Goal: Answer question/provide support: Share knowledge or assist other users

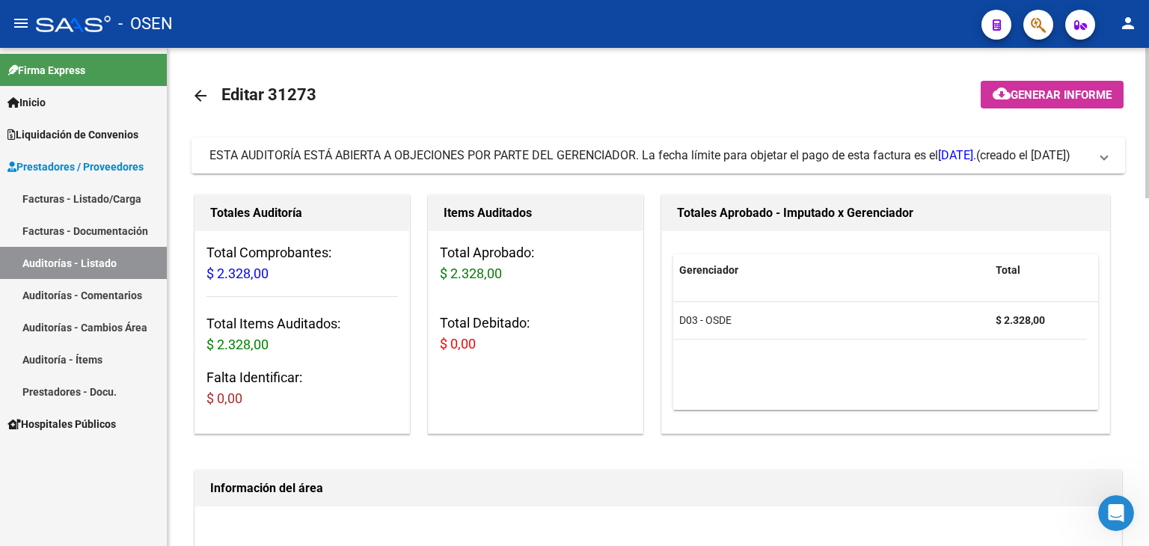
click at [1101, 164] on span "ESTA AUDITORÍA ESTÁ ABIERTA A OBJECIONES POR PARTE DEL GERENCIADOR. La fecha lí…" at bounding box center [655, 155] width 892 height 16
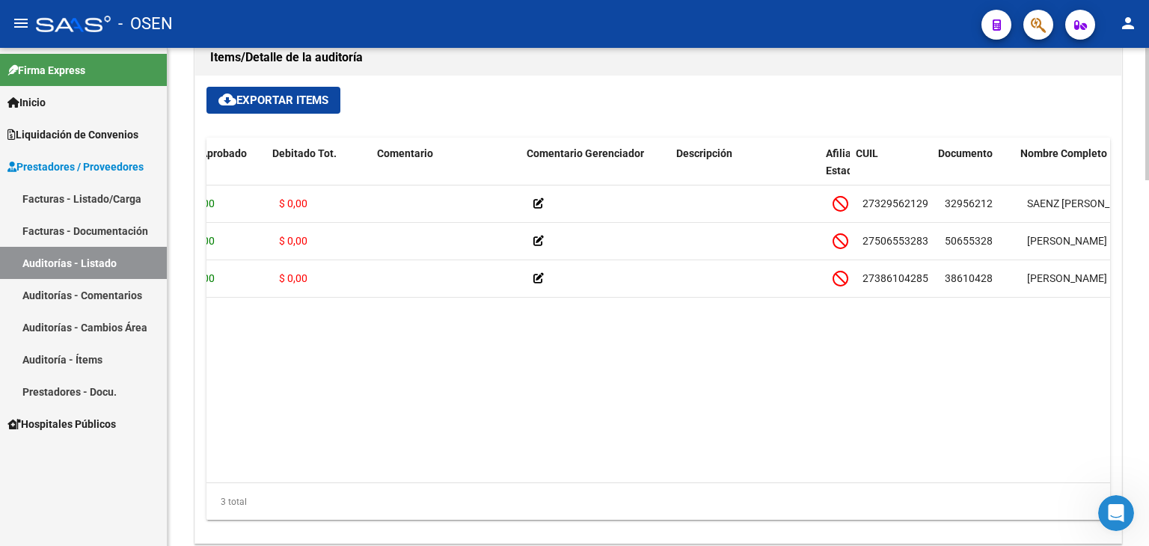
scroll to position [0, 317]
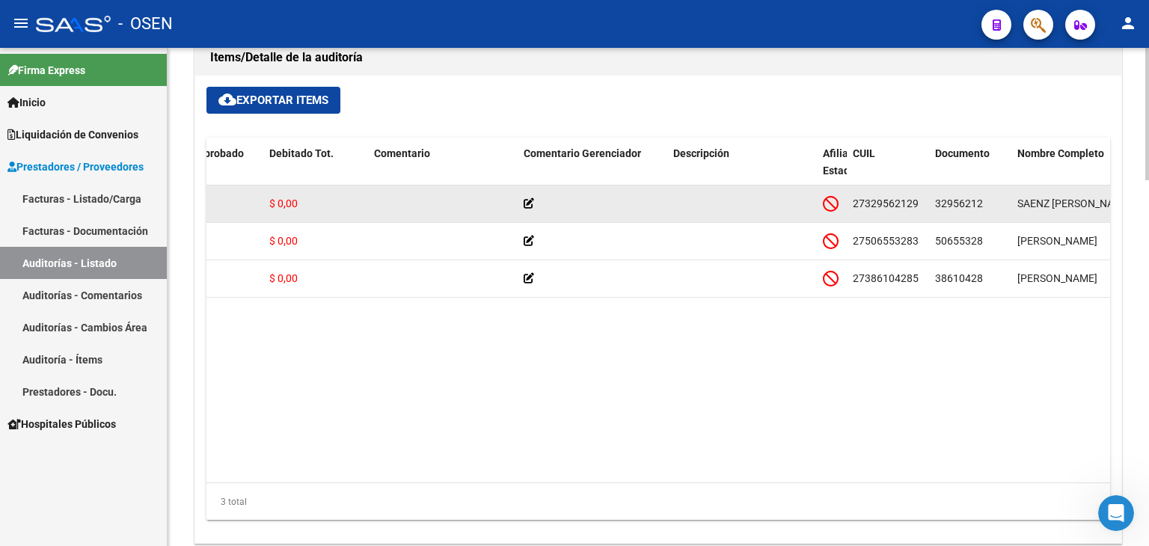
click at [951, 203] on span "32956212" at bounding box center [959, 204] width 48 height 12
copy span "32956212"
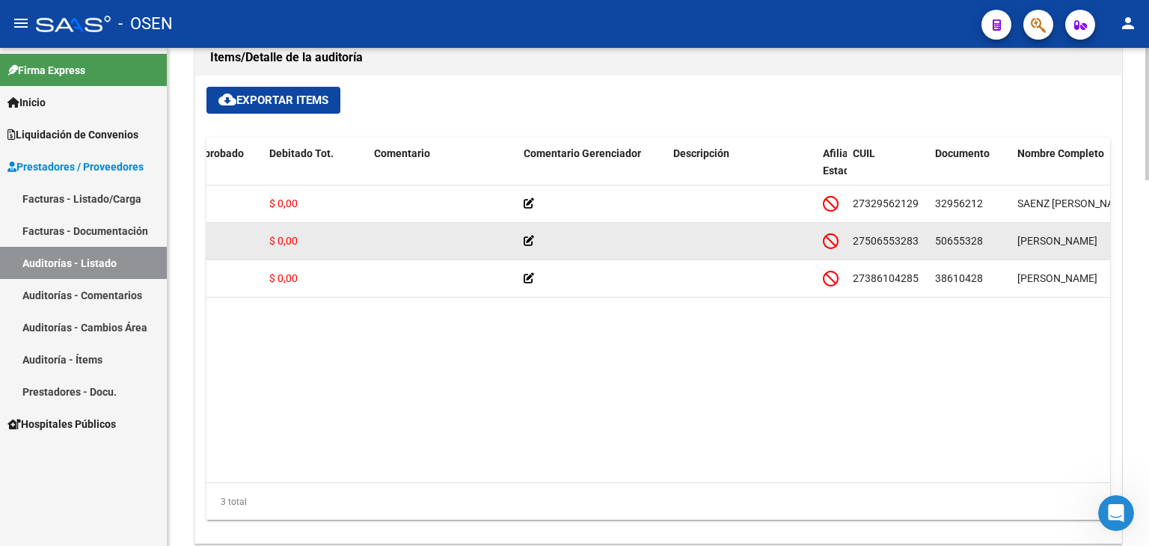
click at [952, 241] on span "50655328" at bounding box center [959, 241] width 48 height 12
copy span "50655328"
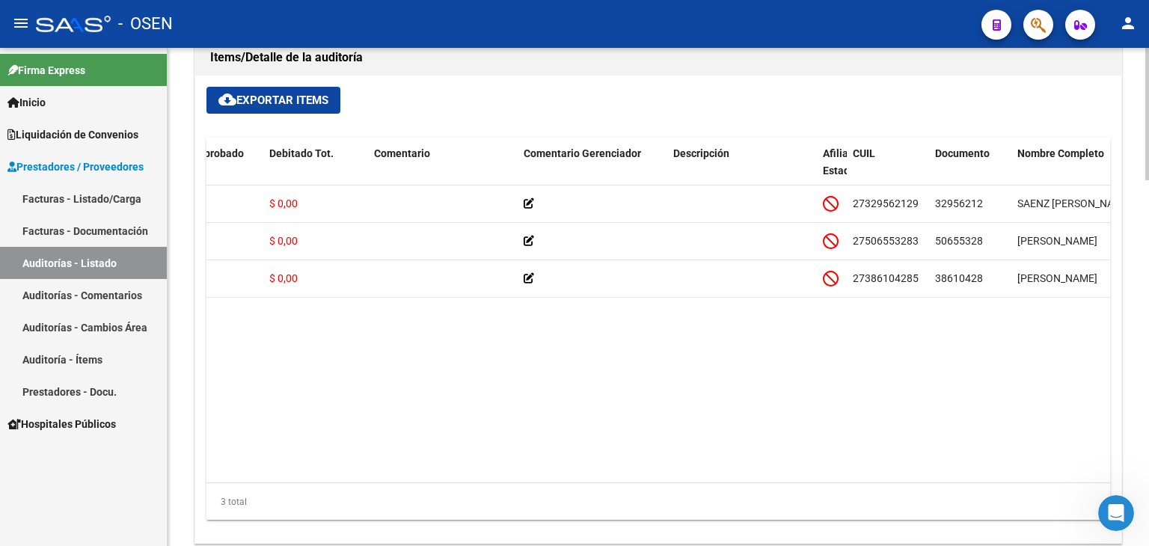
copy span "50655328"
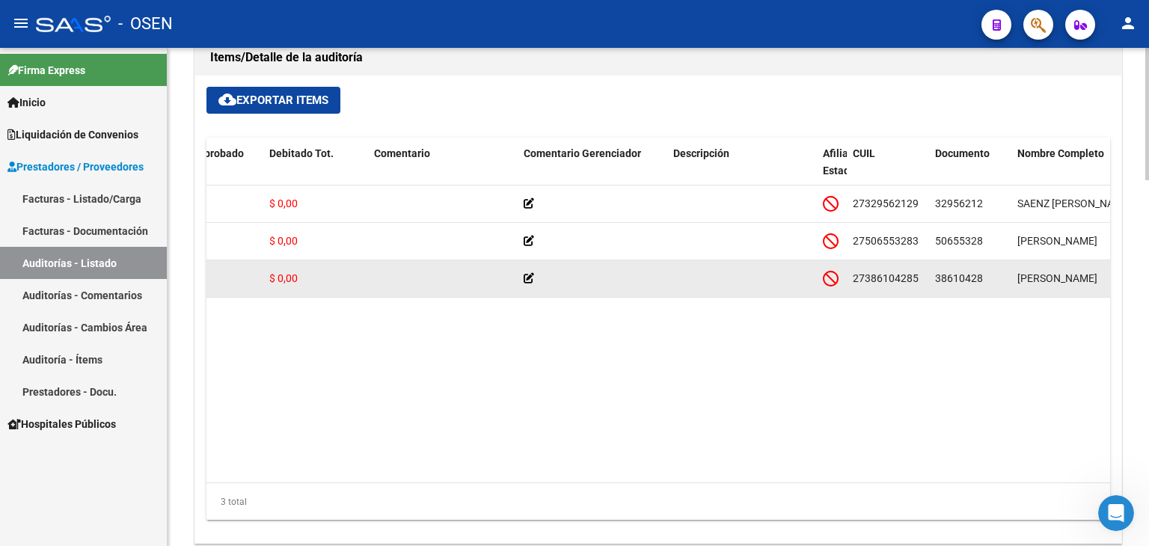
click at [952, 282] on span "38610428" at bounding box center [959, 278] width 48 height 12
copy span "38610428"
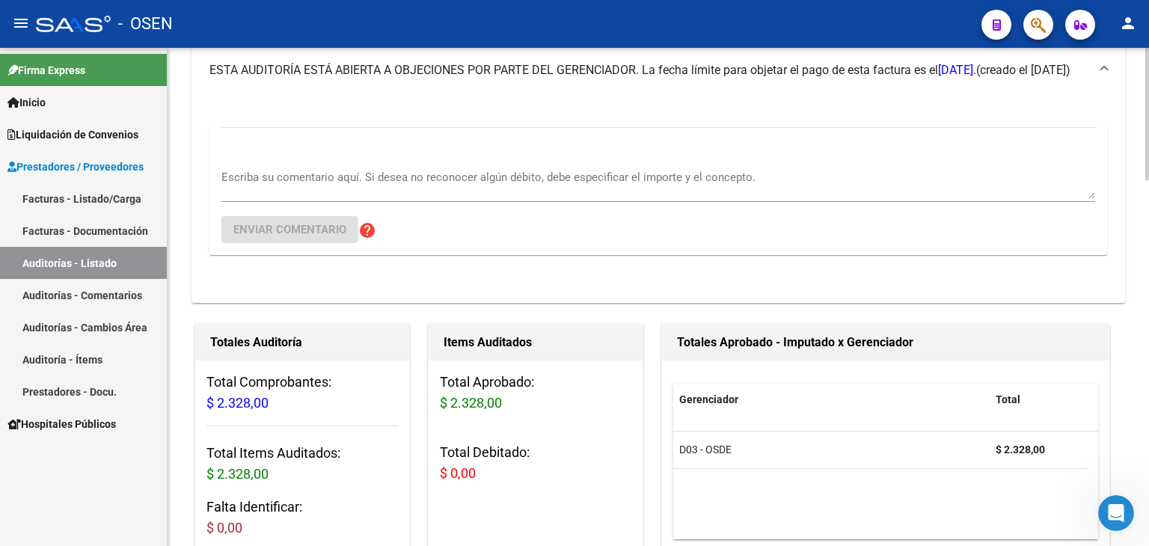
scroll to position [75, 0]
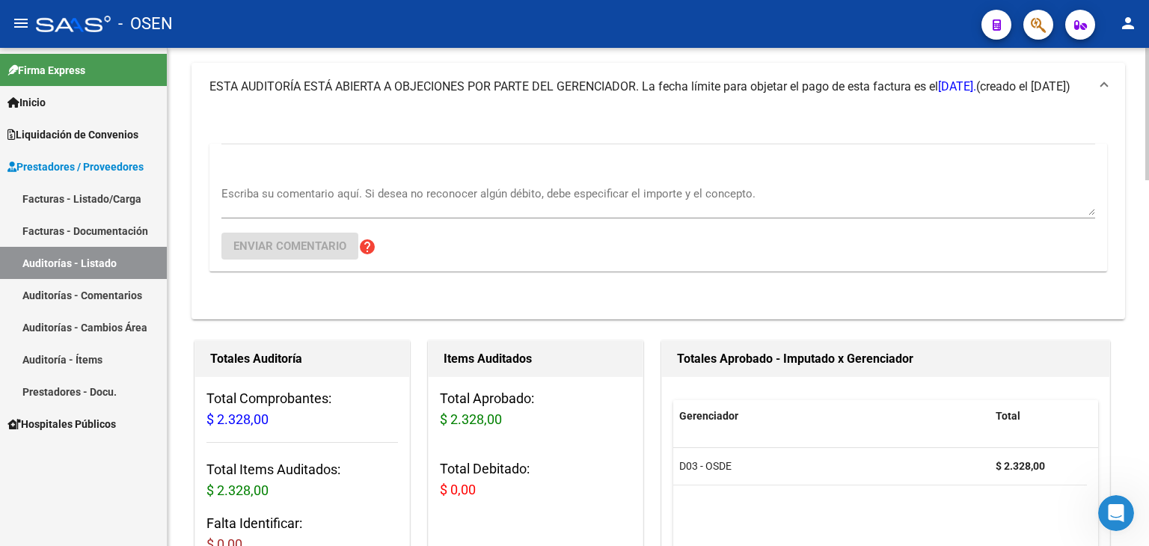
click at [557, 184] on div "Escriba su comentario aquí. Si desea no reconocer algún débito, debe especifica…" at bounding box center [658, 196] width 874 height 46
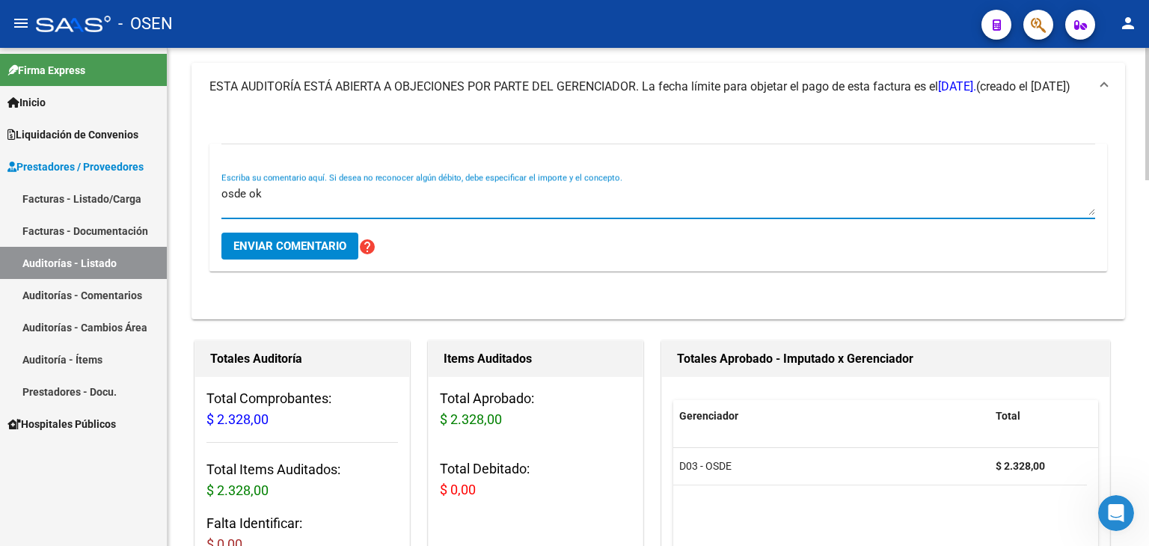
type textarea "osde ok"
click at [322, 248] on span "Enviar comentario" at bounding box center [289, 245] width 113 height 13
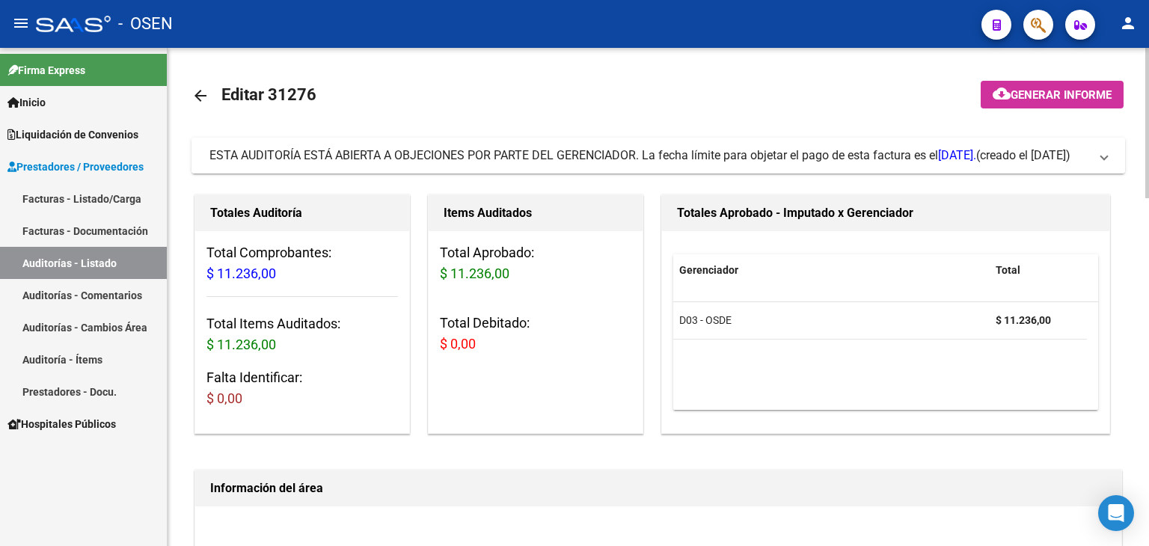
click at [1098, 156] on span "ESTA AUDITORÍA ESTÁ ABIERTA A OBJECIONES POR PARTE DEL GERENCIADOR. La fecha lí…" at bounding box center [655, 155] width 892 height 16
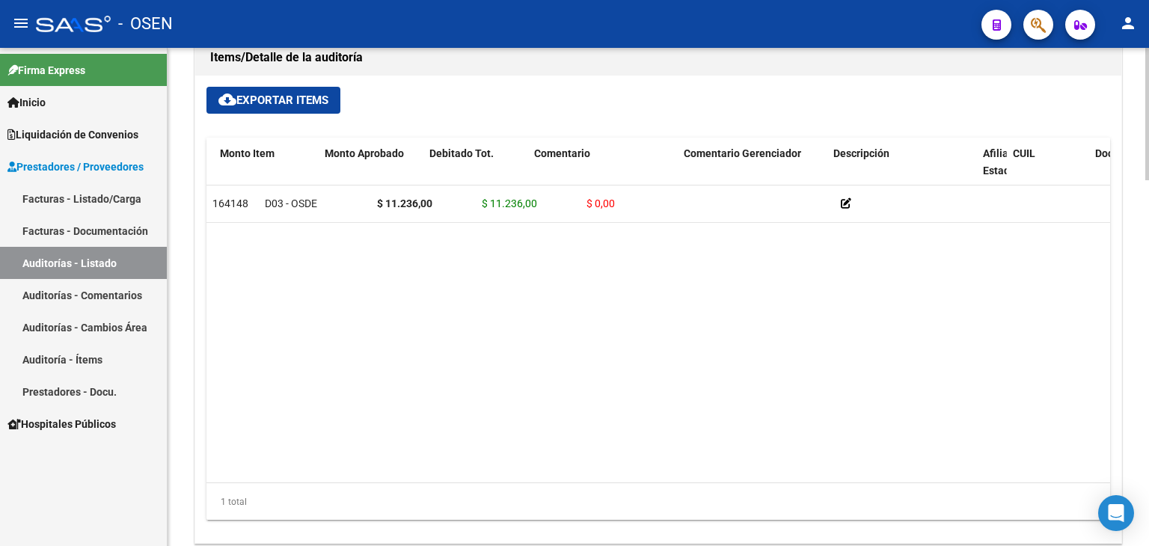
scroll to position [0, 260]
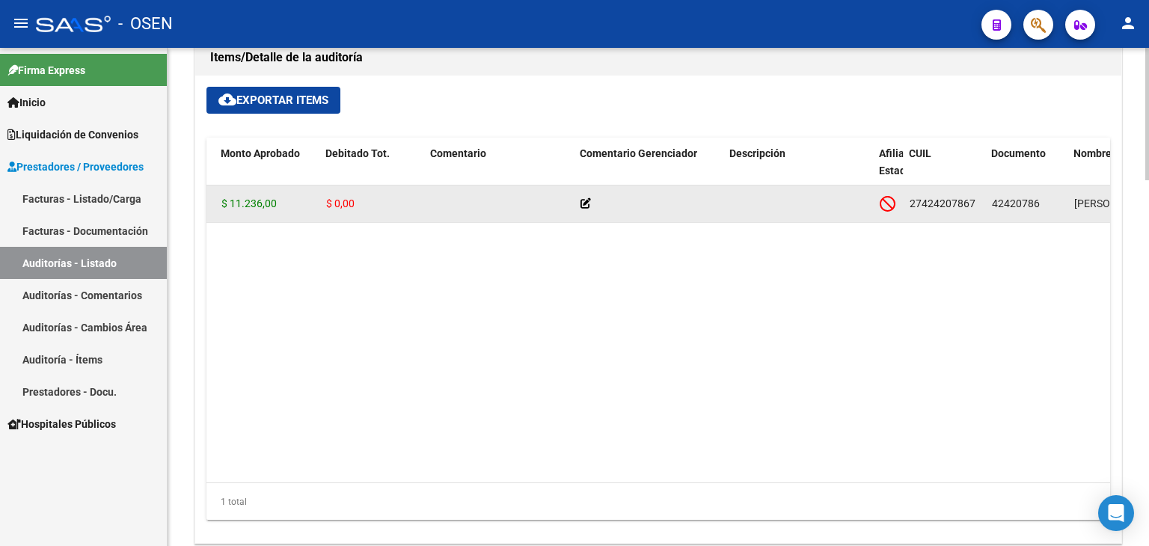
click at [1021, 203] on span "42420786" at bounding box center [1016, 204] width 48 height 12
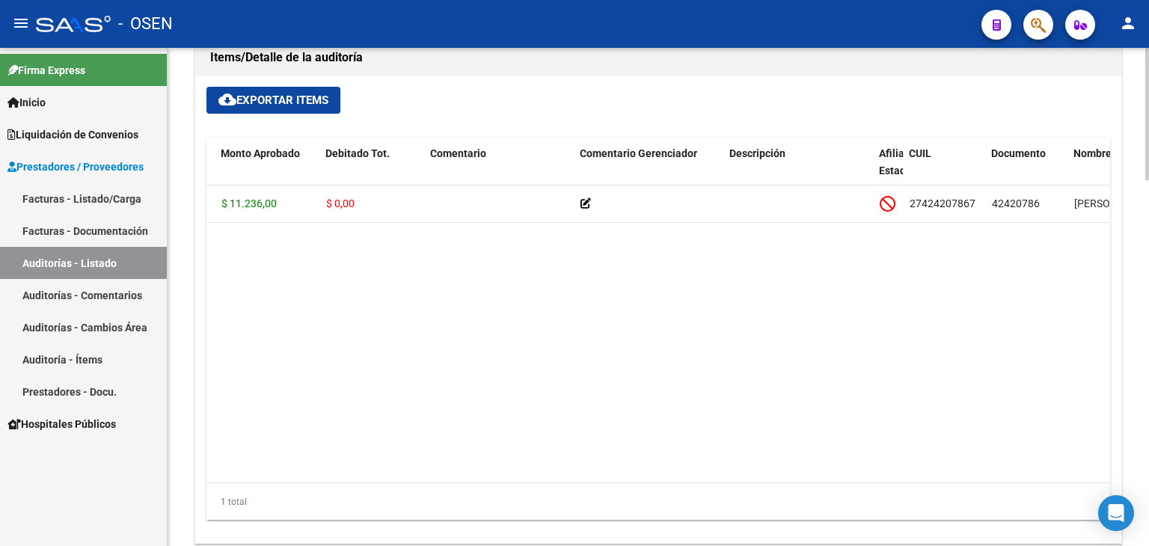
copy span "42420786"
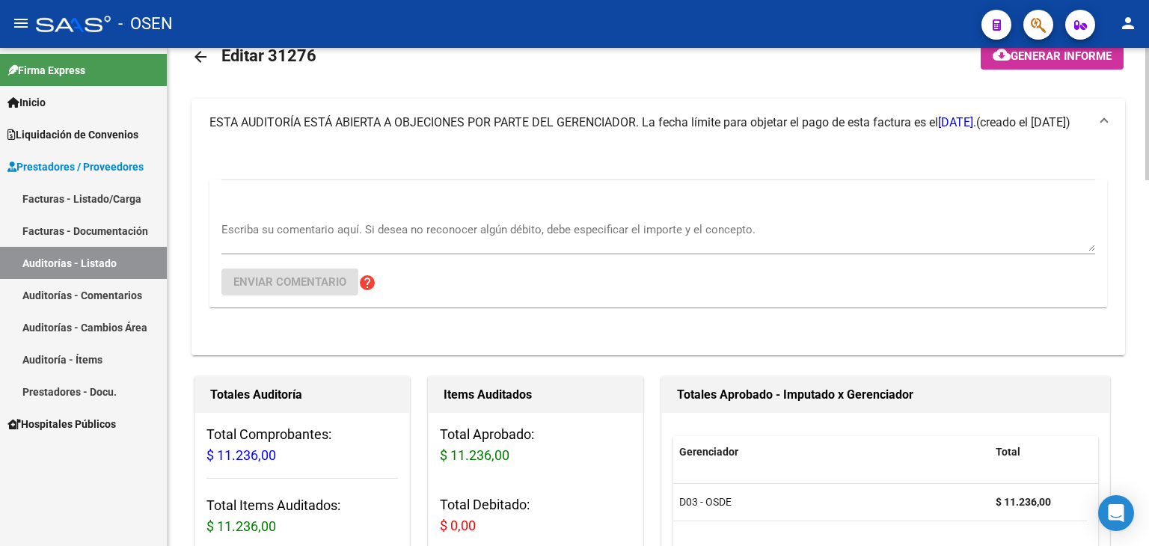
scroll to position [0, 0]
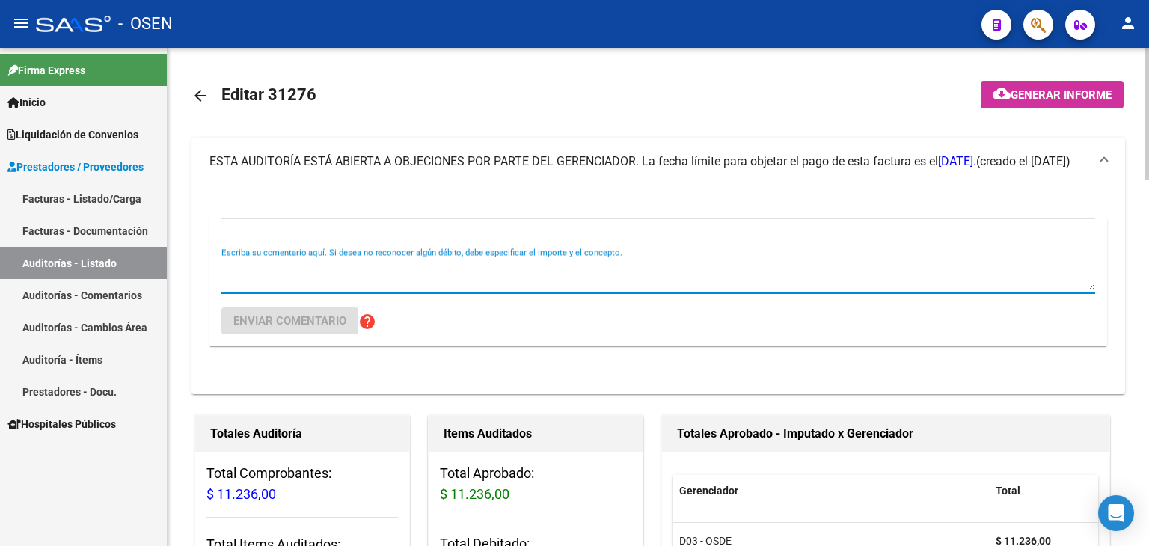
click at [627, 278] on textarea "Escriba su comentario aquí. Si desea no reconocer algún débito, debe especifica…" at bounding box center [658, 275] width 874 height 30
type textarea "osde ok"
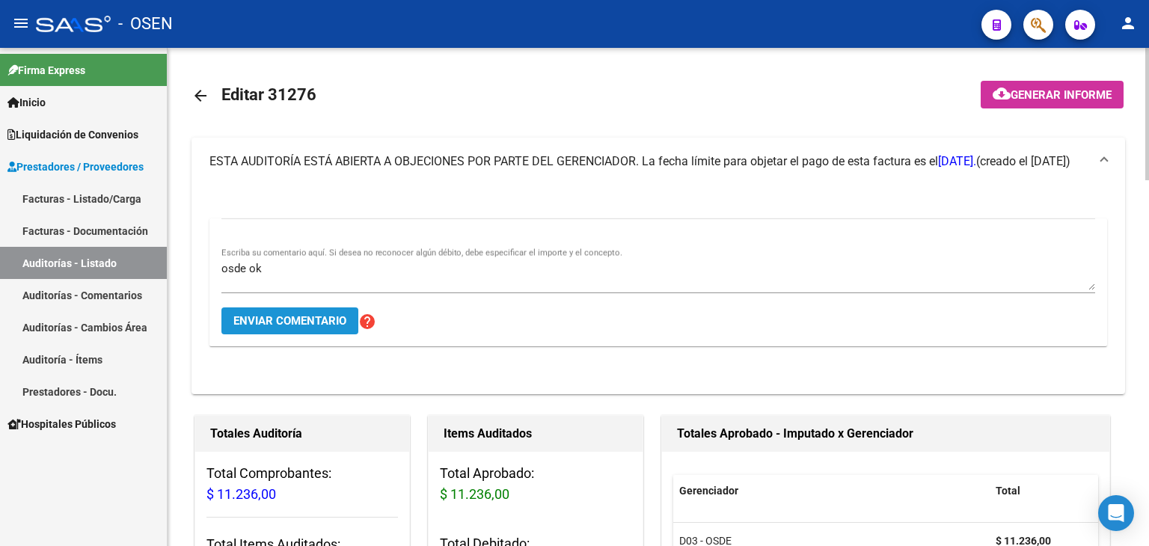
click at [307, 324] on span "Enviar comentario" at bounding box center [289, 320] width 113 height 13
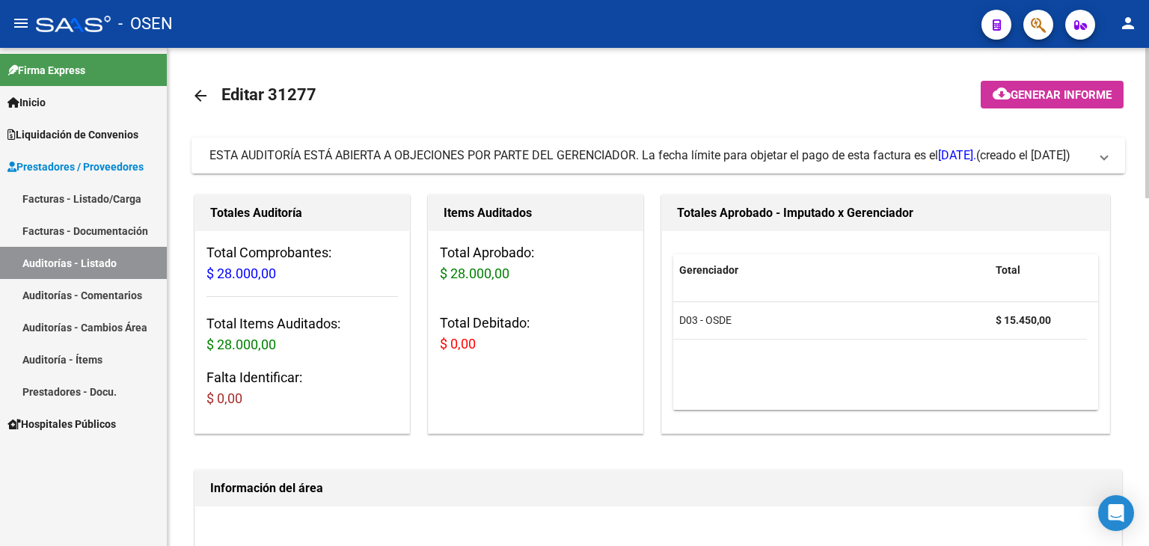
click at [1110, 159] on mat-expansion-panel-header "ESTA AUDITORÍA ESTÁ ABIERTA A OBJECIONES POR PARTE DEL GERENCIADOR. La fecha lí…" at bounding box center [659, 156] width 934 height 36
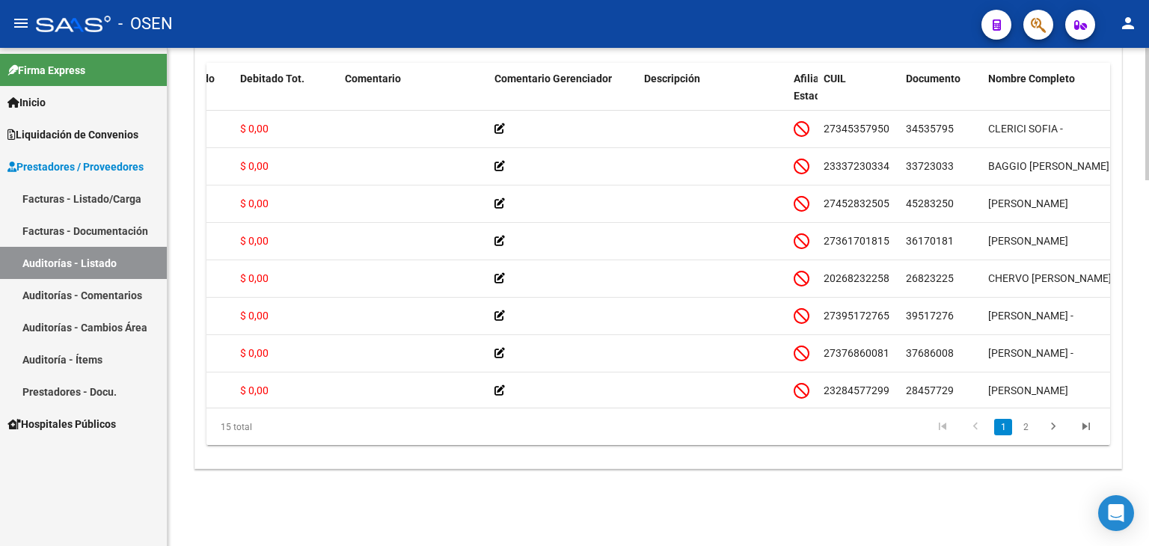
scroll to position [0, 535]
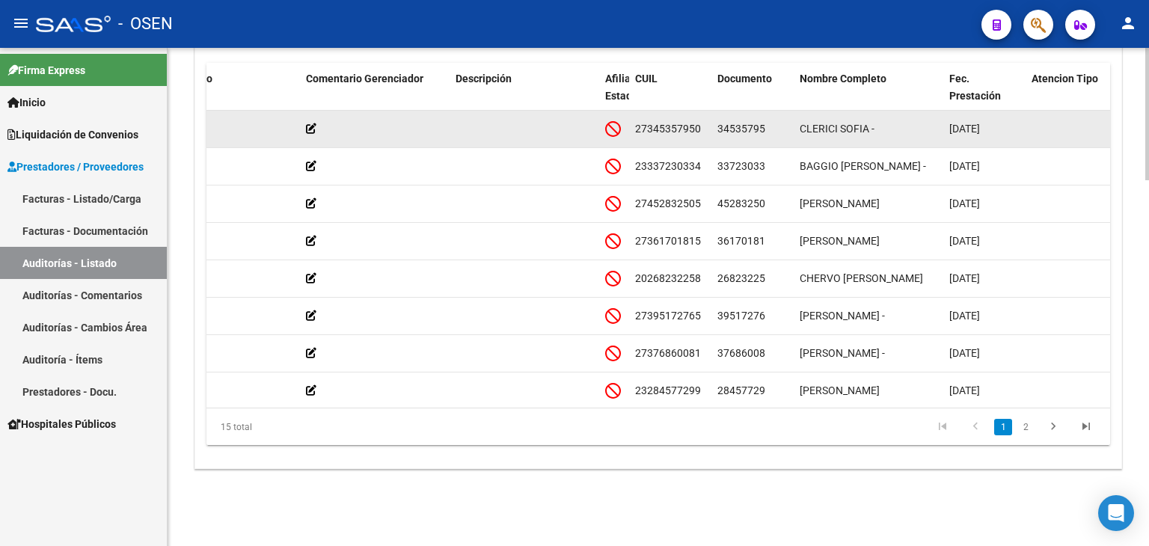
click at [741, 129] on span "34535795" at bounding box center [742, 129] width 48 height 12
copy span "34535795"
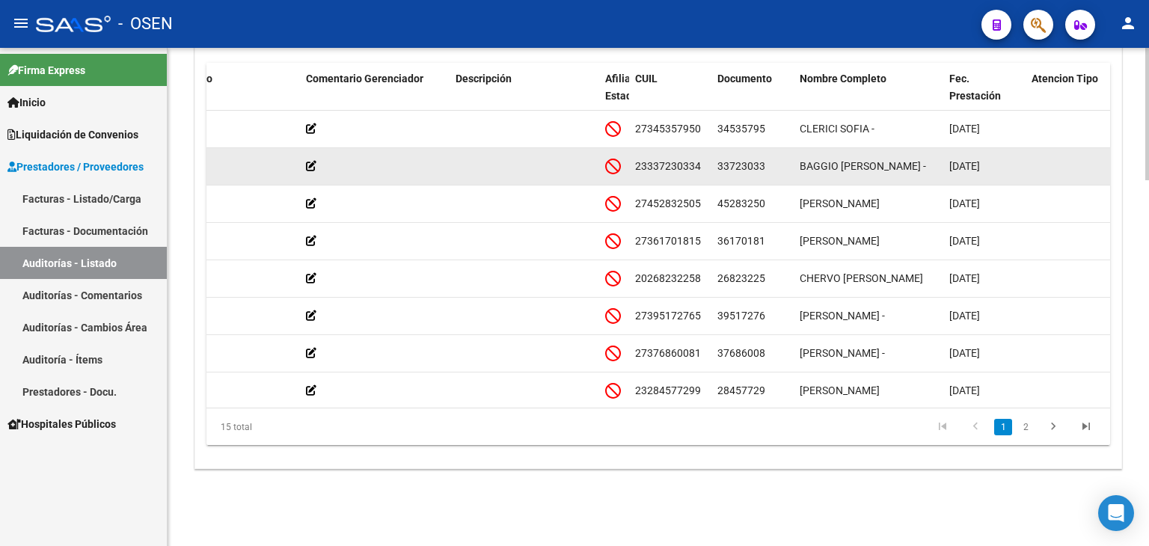
click at [726, 168] on span "33723033" at bounding box center [742, 166] width 48 height 12
copy span "33723033"
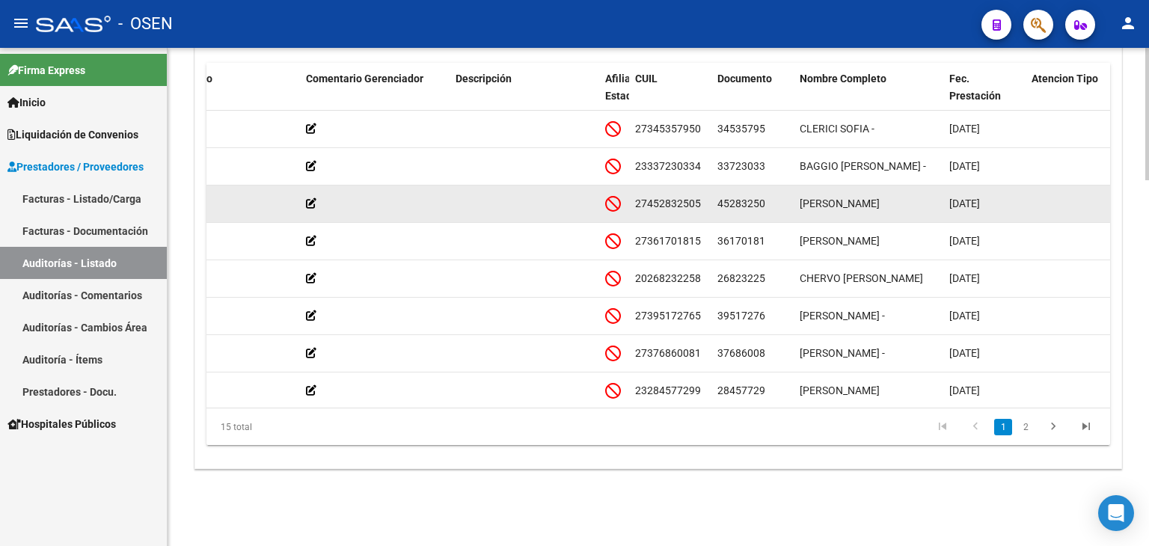
click at [732, 204] on span "45283250" at bounding box center [742, 204] width 48 height 12
copy span "45283250"
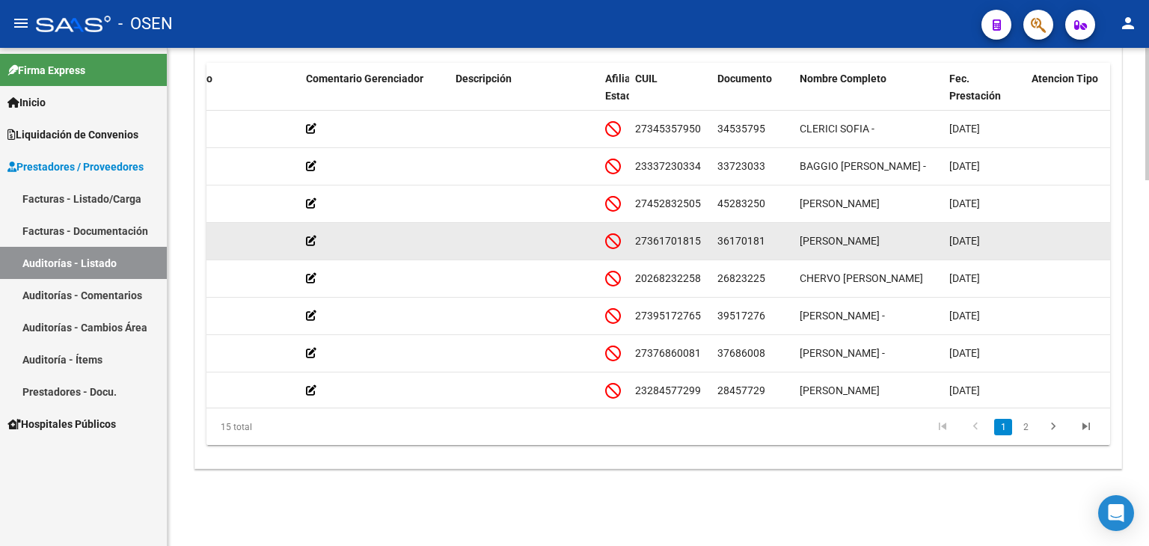
click at [735, 239] on span "36170181" at bounding box center [742, 241] width 48 height 12
copy span "36170181"
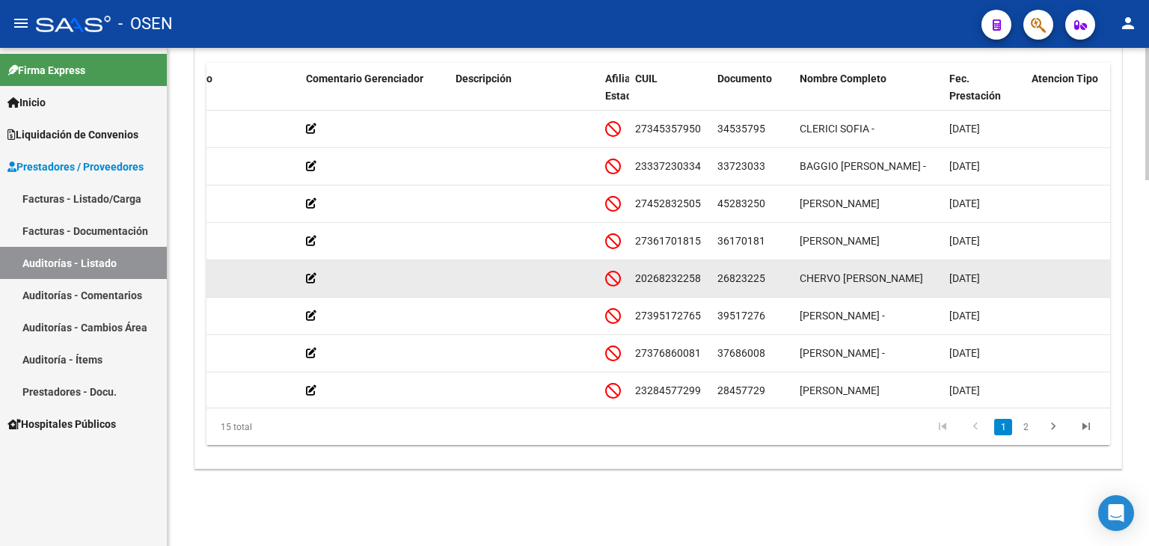
click at [729, 277] on span "26823225" at bounding box center [742, 278] width 48 height 12
copy span "26823225"
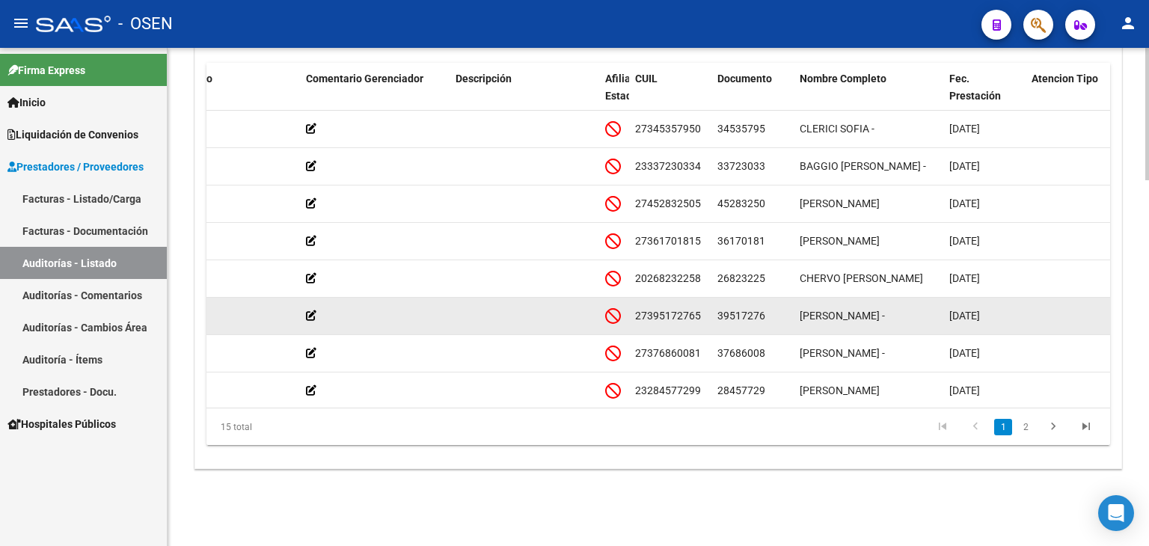
click at [732, 313] on span "39517276" at bounding box center [742, 316] width 48 height 12
copy span "39517276"
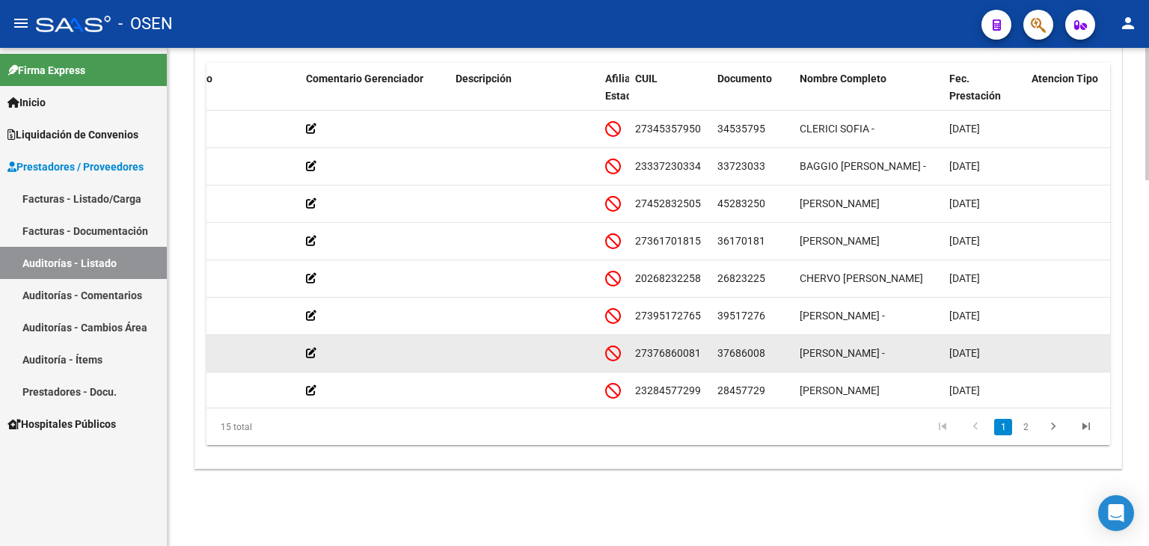
click at [735, 351] on span "37686008" at bounding box center [742, 353] width 48 height 12
copy span "37686008"
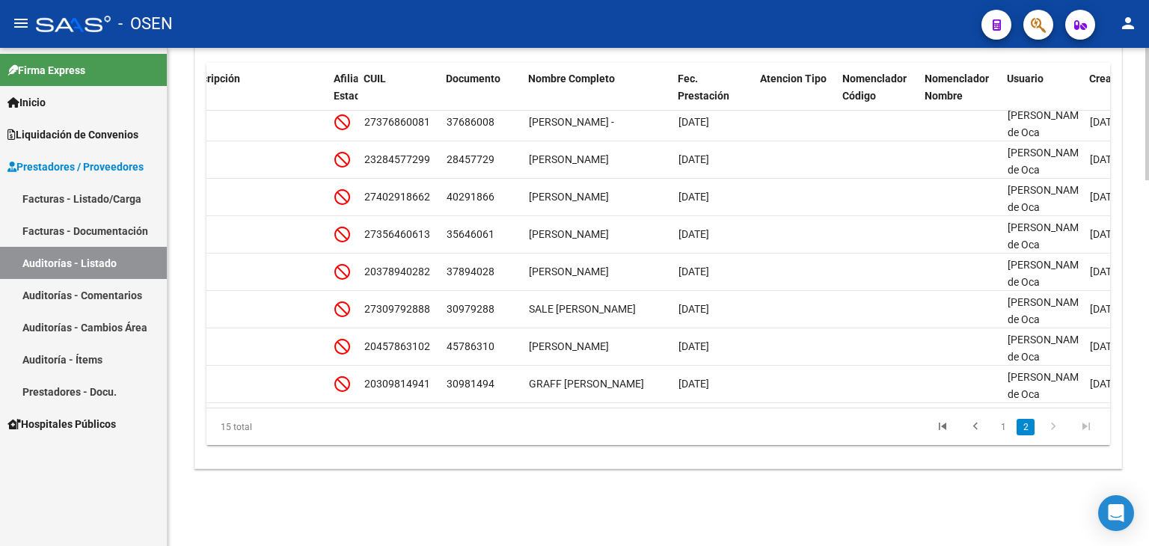
scroll to position [280, 806]
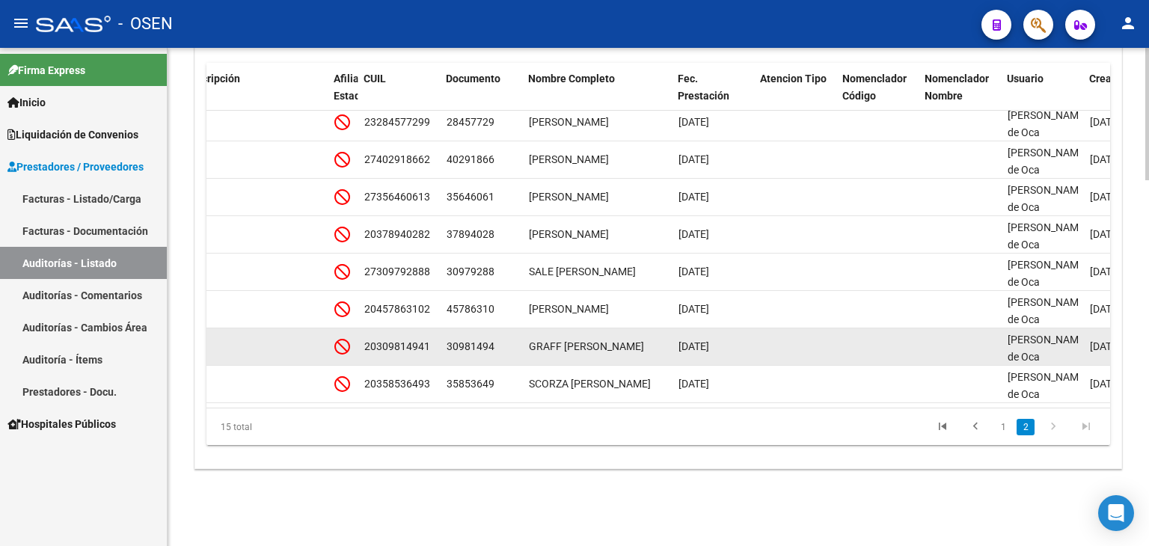
click at [458, 340] on span "30981494" at bounding box center [471, 346] width 48 height 12
copy span "30981494"
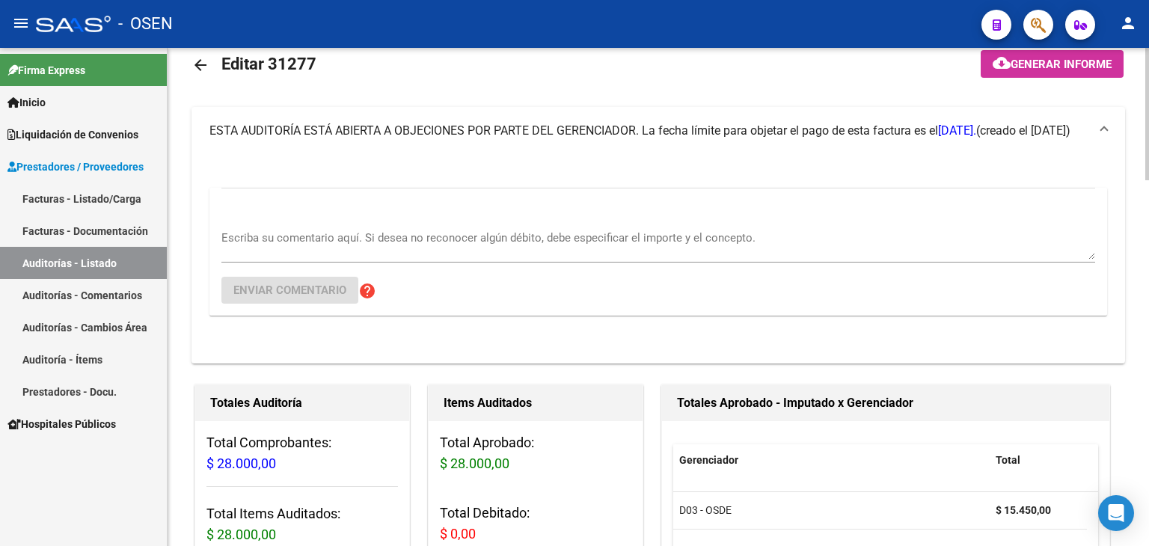
scroll to position [22, 0]
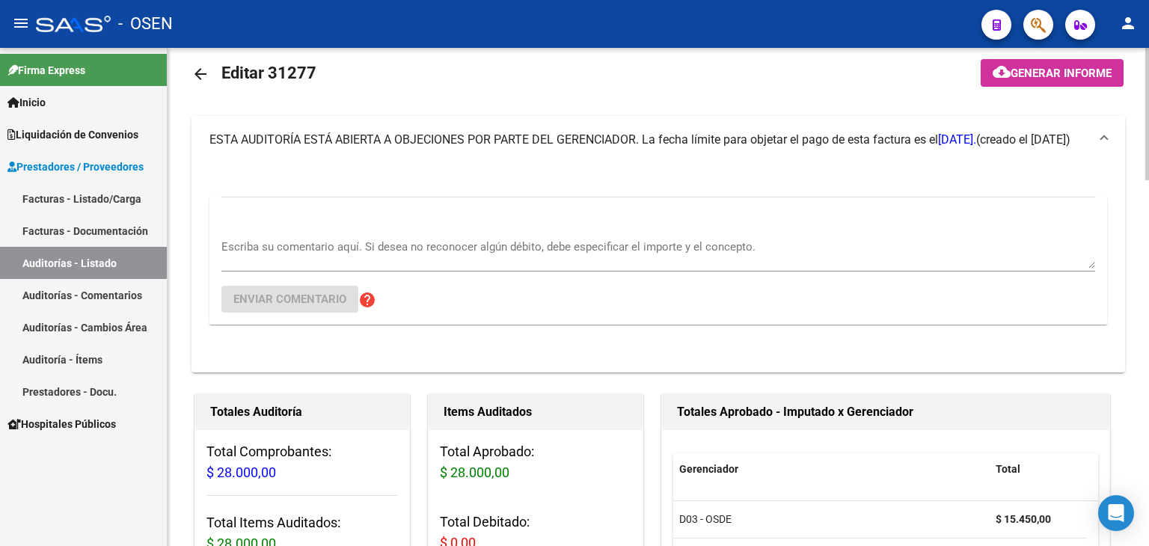
click at [1146, 67] on div at bounding box center [1147, 120] width 4 height 132
click at [593, 247] on textarea "Escriba su comentario aquí. Si desea no reconocer algún débito, debe especifica…" at bounding box center [658, 254] width 874 height 30
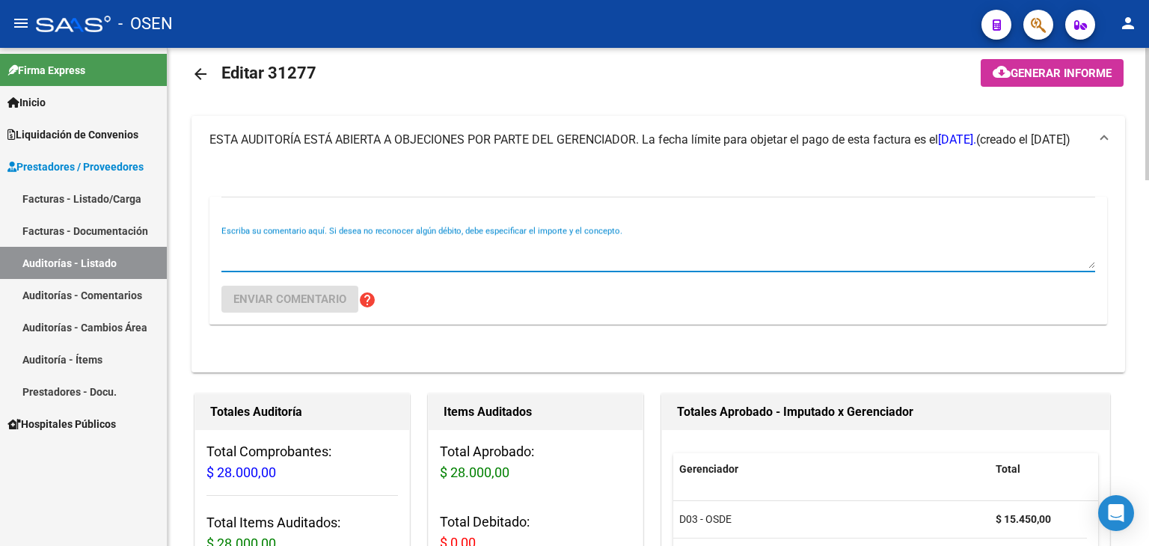
paste textarea "30981494"
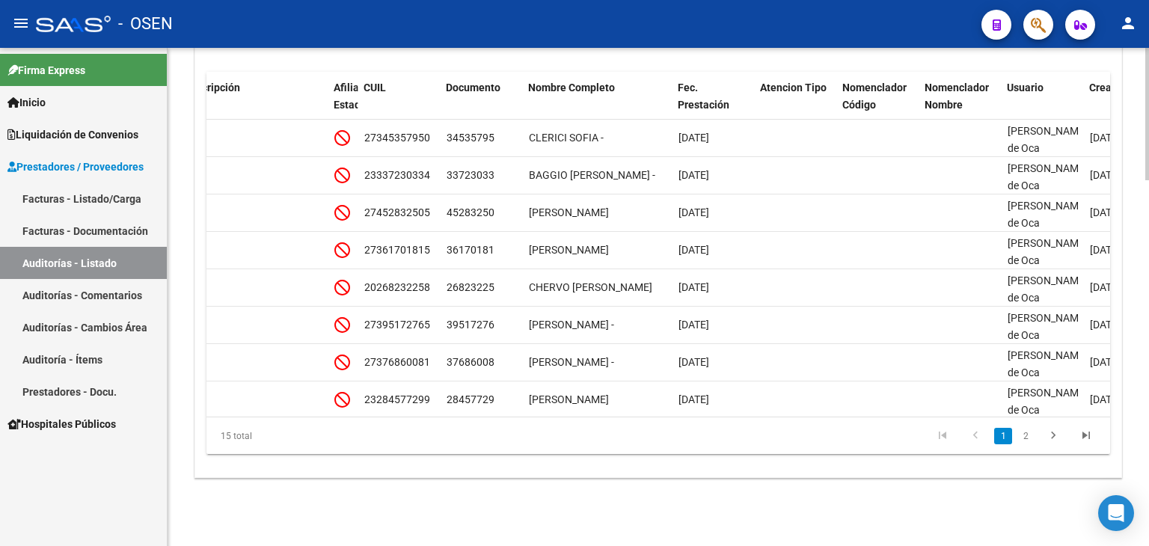
click at [1131, 502] on body "menu - OSEN person Firma Express Inicio Instructivos Contacto OS Liquidación de…" at bounding box center [574, 273] width 1149 height 546
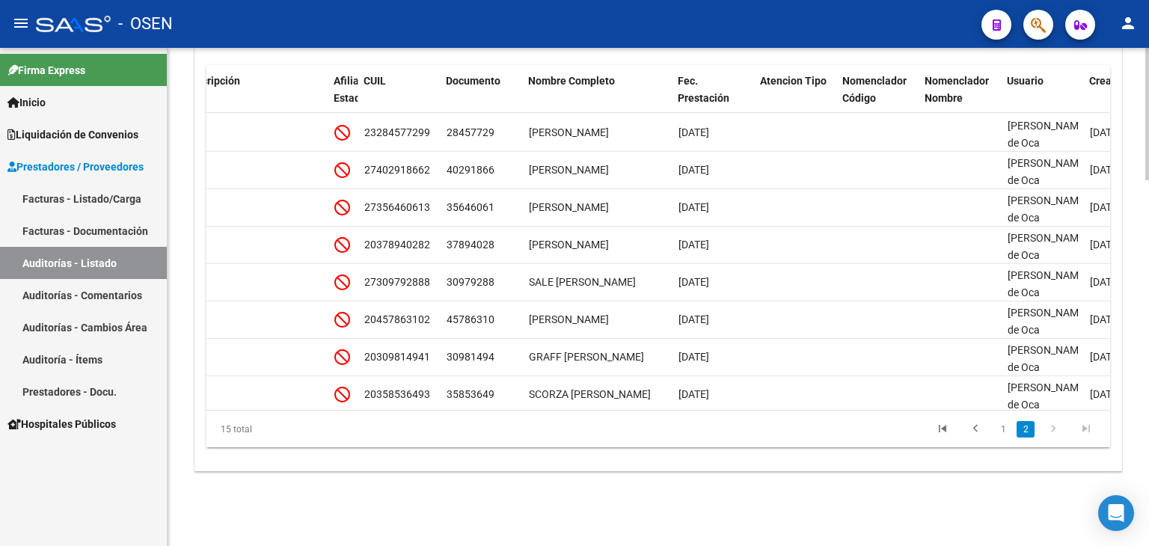
scroll to position [275, 806]
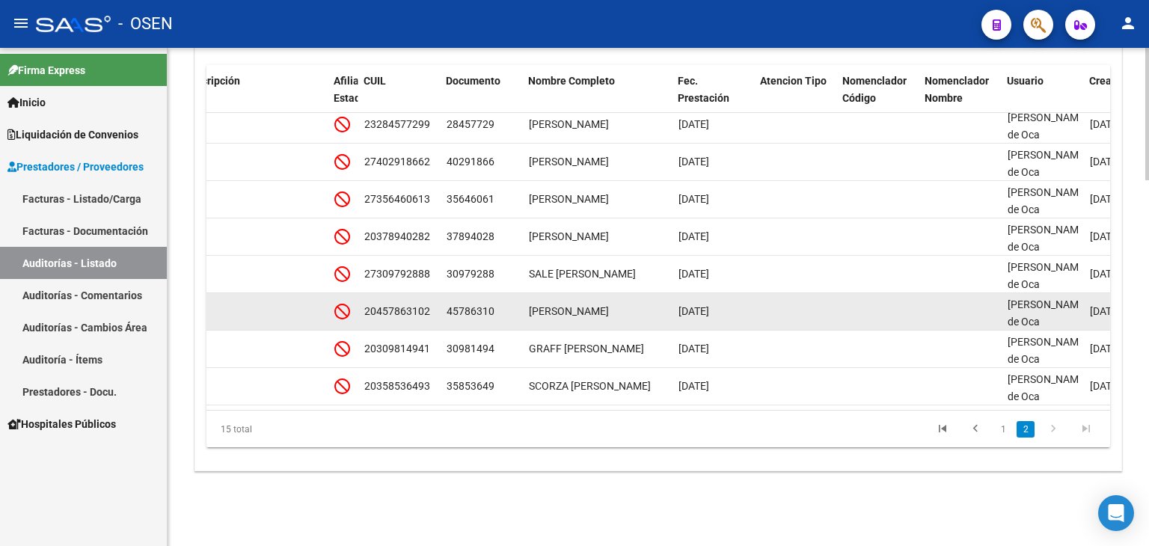
click at [466, 305] on span "45786310" at bounding box center [471, 311] width 48 height 12
copy span "45786310"
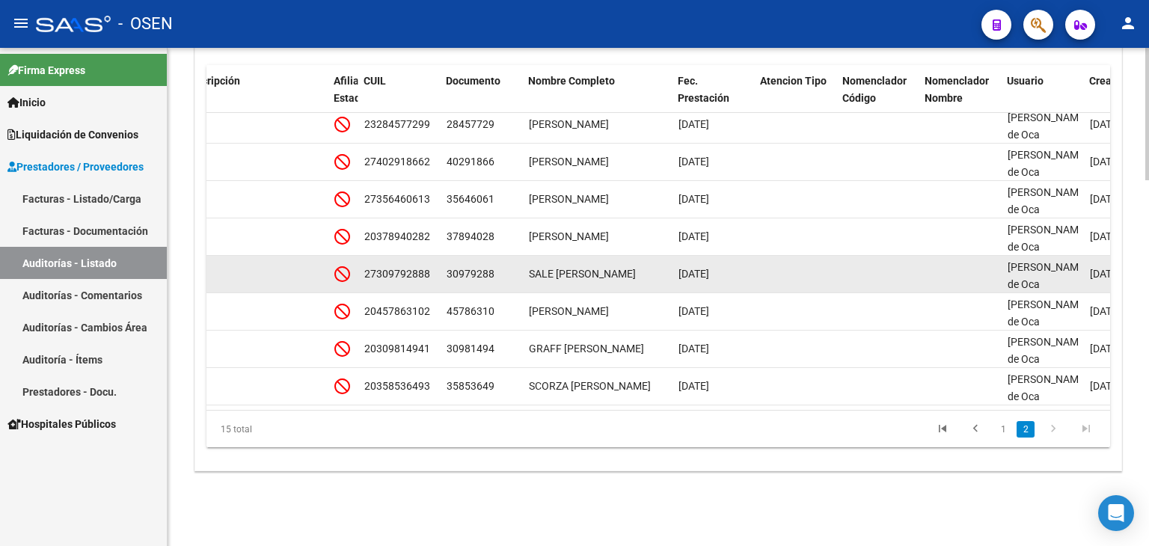
click at [488, 268] on span "30979288" at bounding box center [471, 274] width 48 height 12
copy span "30979288"
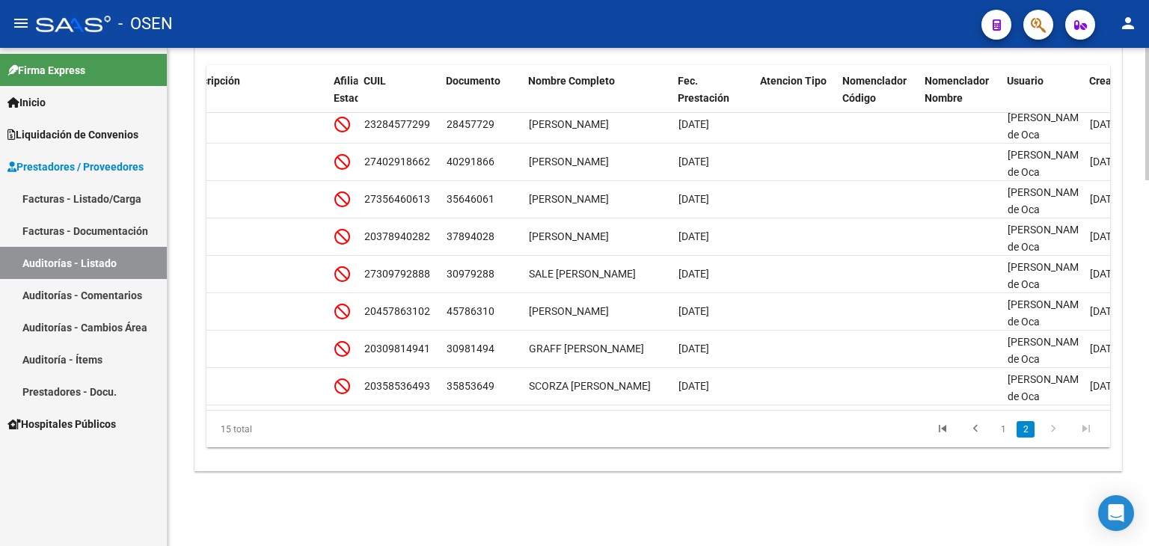
scroll to position [280, 806]
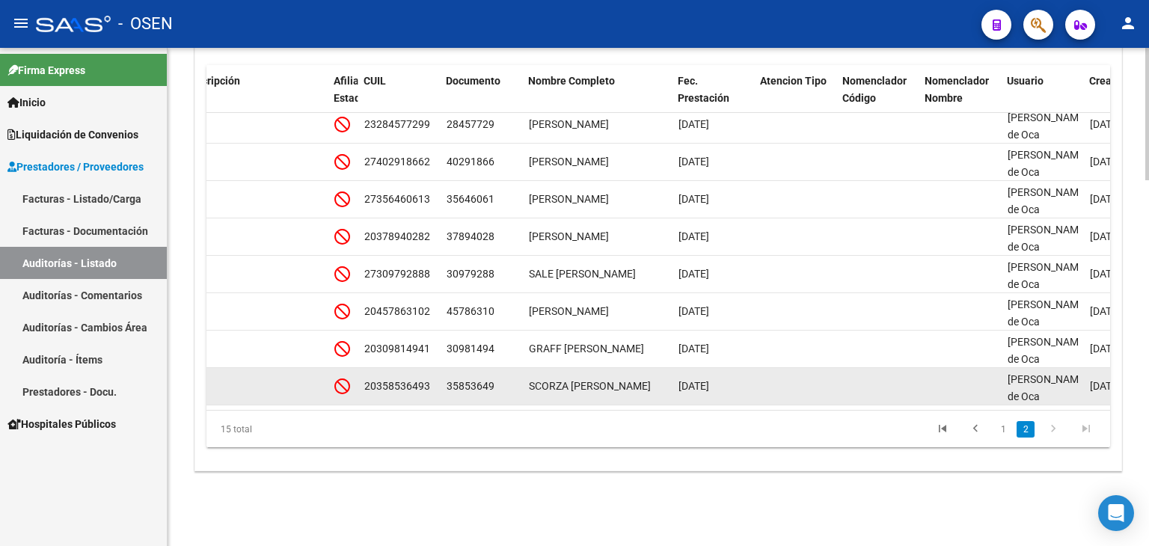
click at [461, 380] on span "35853649" at bounding box center [471, 386] width 48 height 12
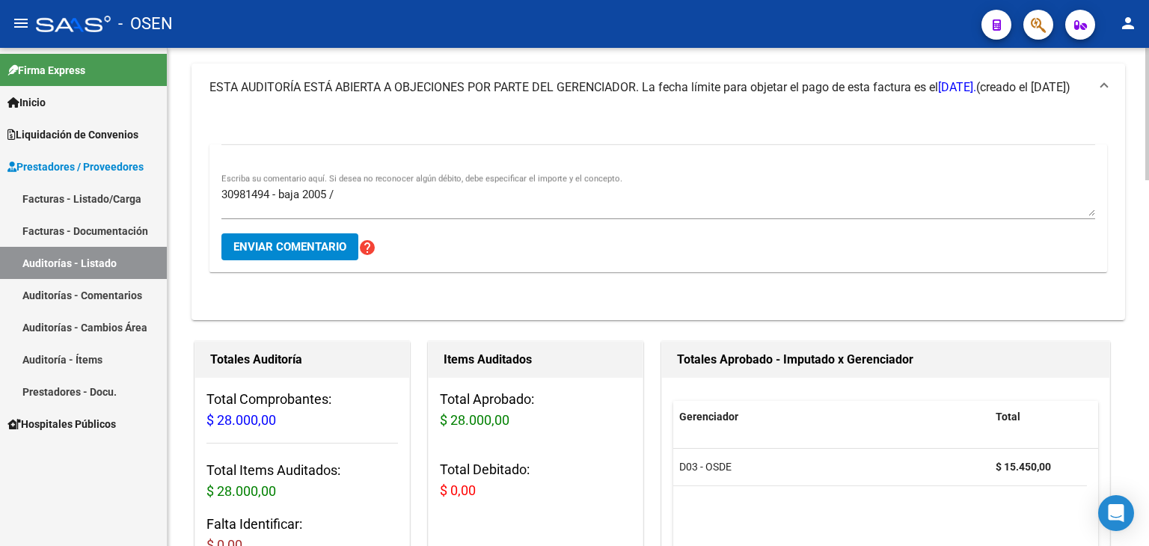
scroll to position [73, 0]
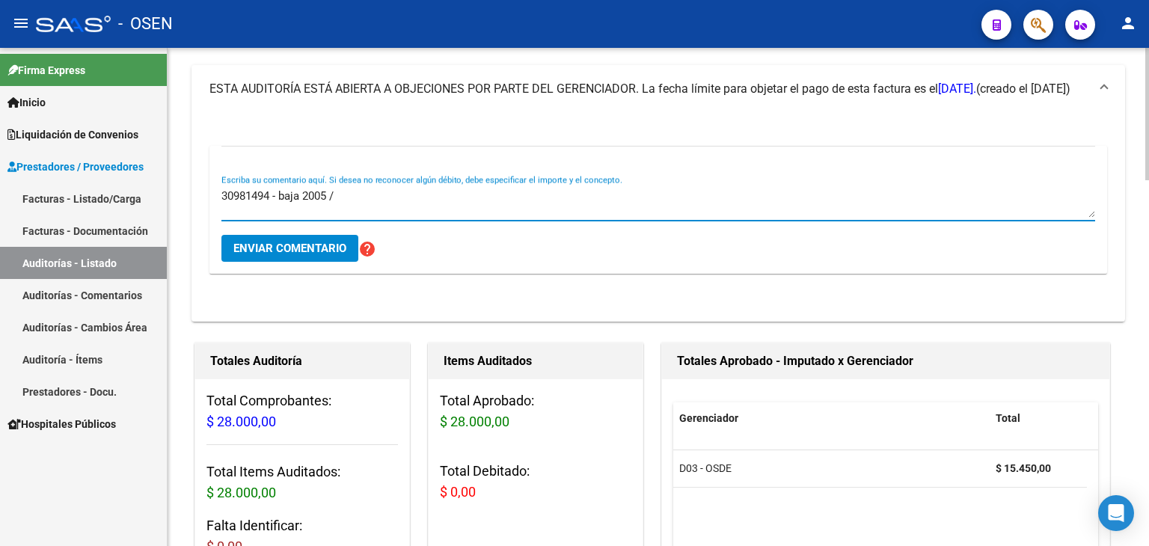
click at [397, 203] on textarea "30981494 - baja 2005 /" at bounding box center [658, 203] width 874 height 30
type textarea "30981494 - baja 2005 / resto osde ok"
click at [296, 248] on span "Enviar comentario" at bounding box center [289, 248] width 113 height 13
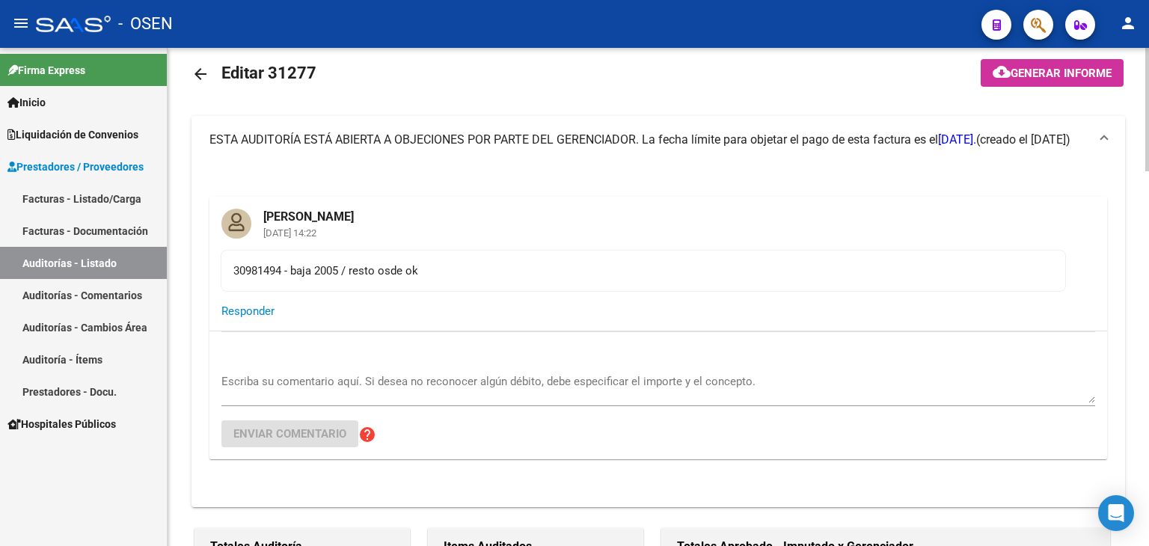
scroll to position [0, 0]
